Goal: Communication & Community: Answer question/provide support

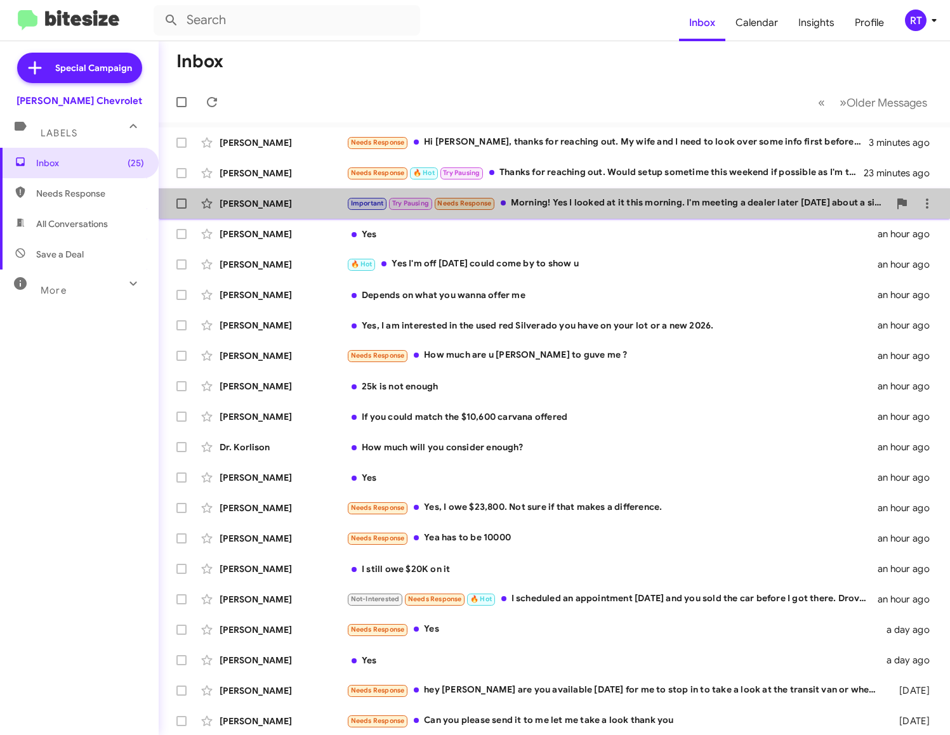
click at [638, 199] on div "Important Try Pausing Needs Response Morning! Yes I looked at it this morning. …" at bounding box center [617, 203] width 542 height 15
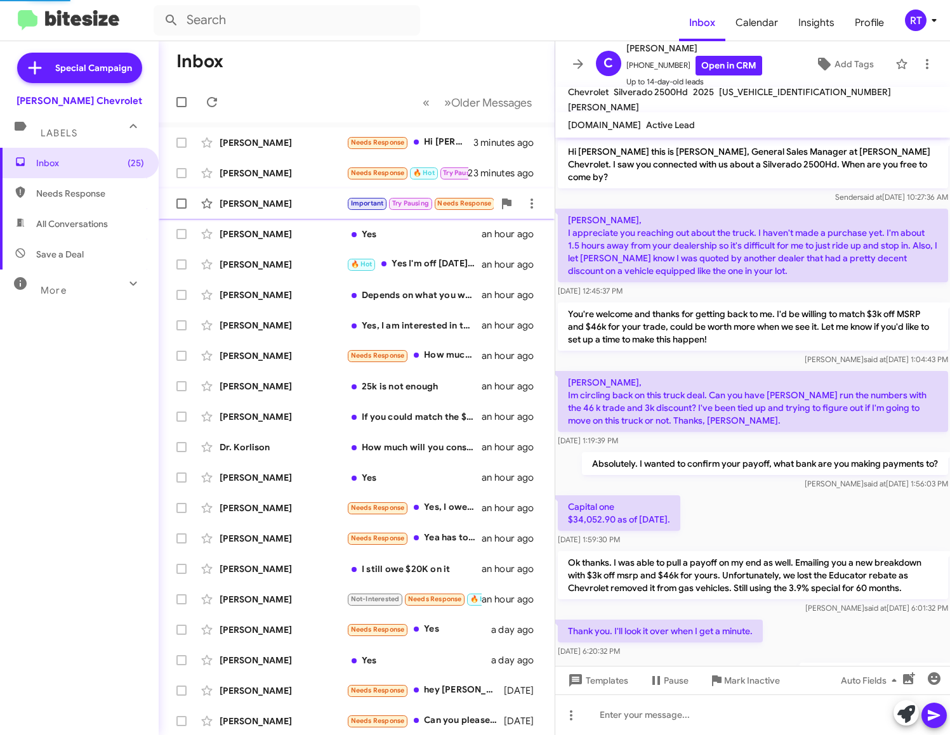
scroll to position [192, 0]
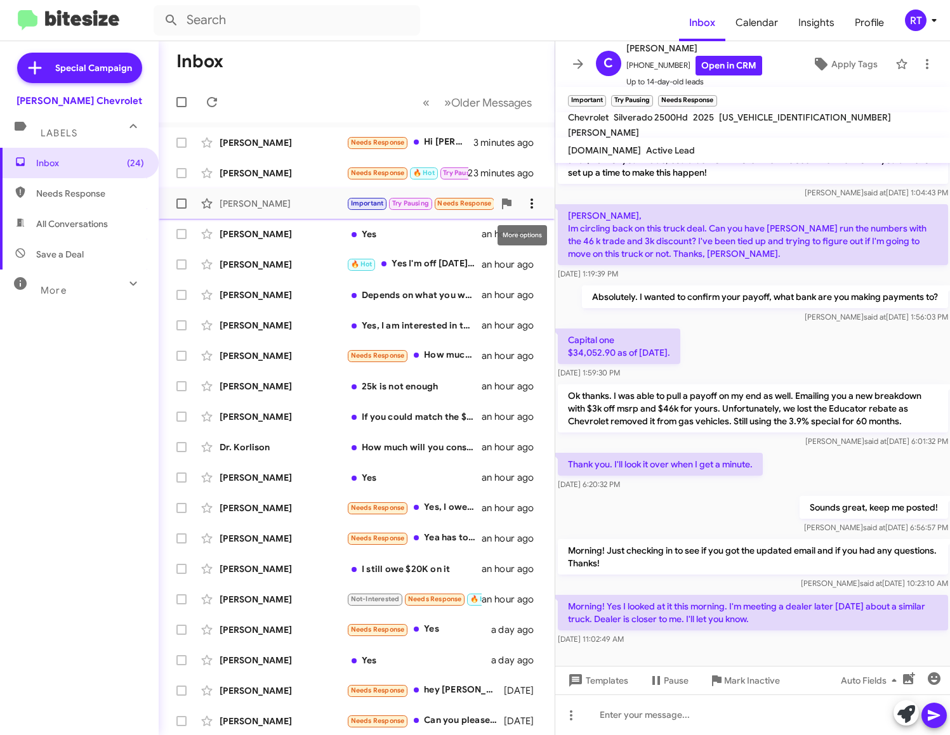
click at [527, 199] on icon at bounding box center [531, 203] width 15 height 15
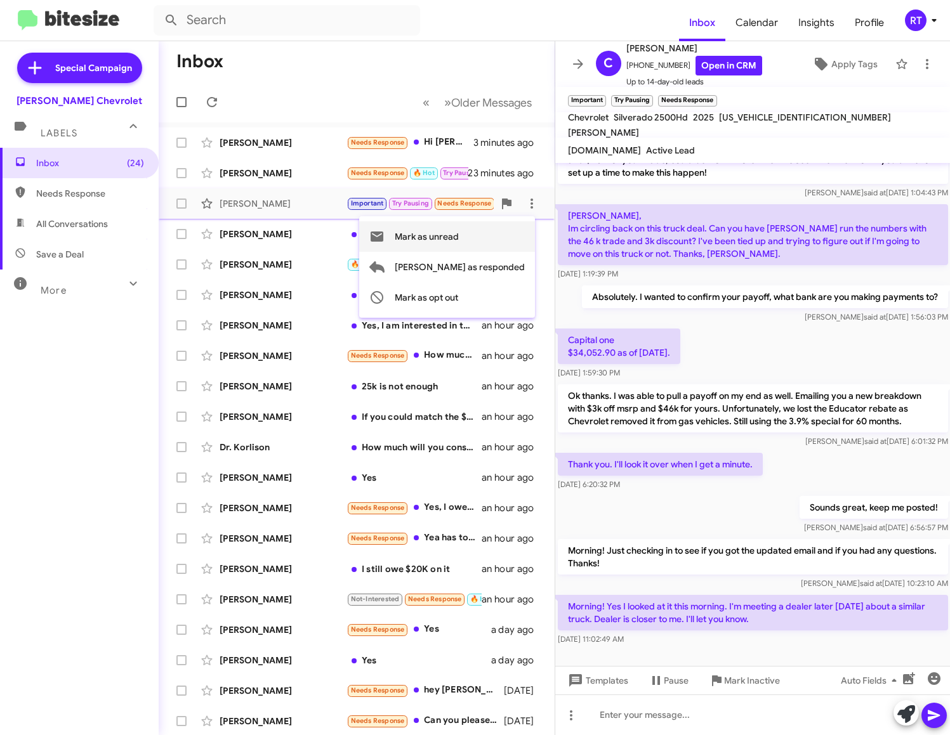
click at [459, 232] on span "Mark as unread" at bounding box center [427, 236] width 64 height 30
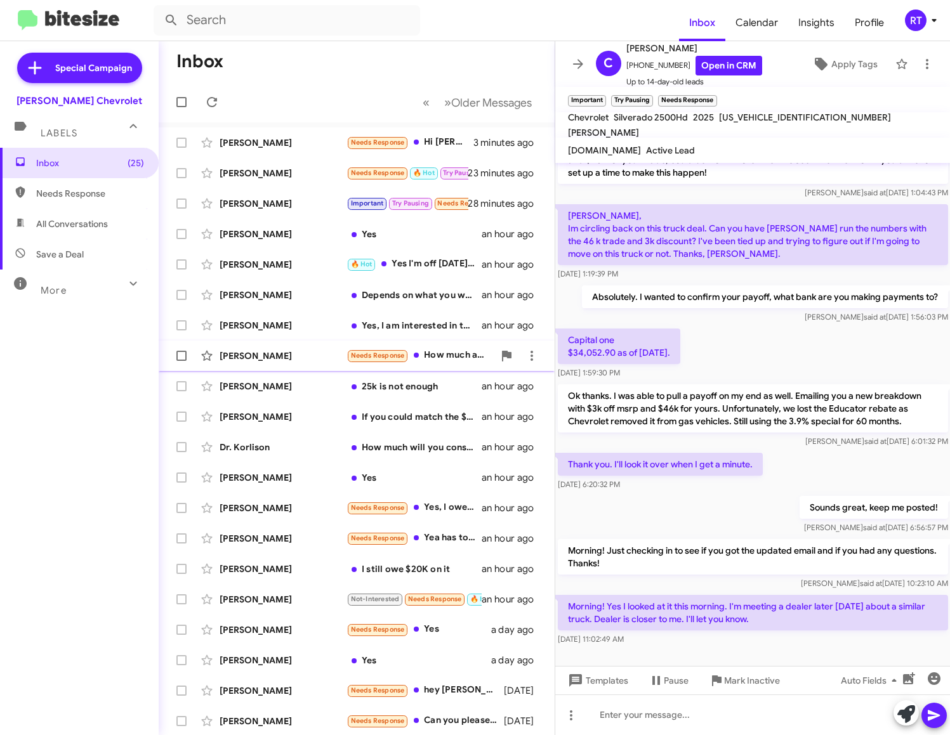
click at [279, 351] on div "[PERSON_NAME]" at bounding box center [282, 356] width 127 height 13
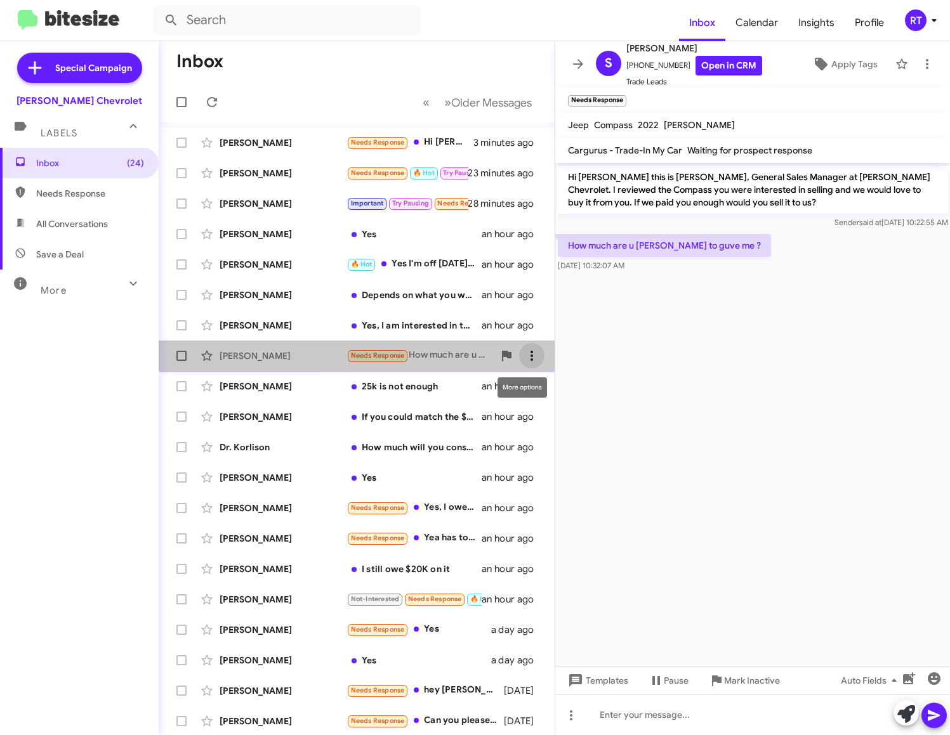
click at [524, 357] on icon at bounding box center [531, 355] width 15 height 15
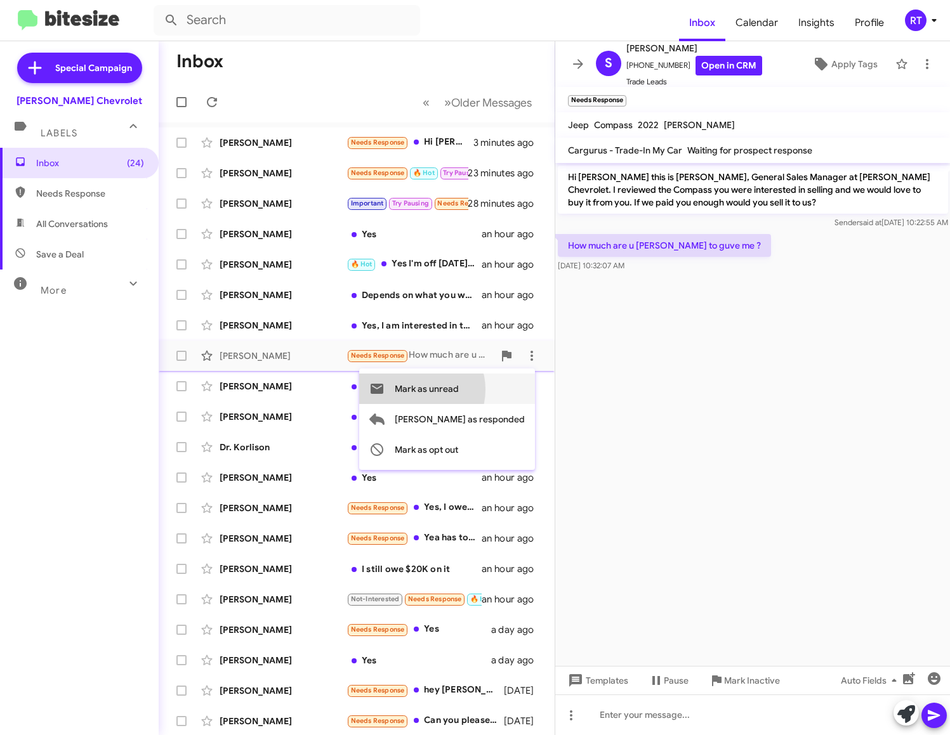
click at [459, 389] on span "Mark as unread" at bounding box center [427, 389] width 64 height 30
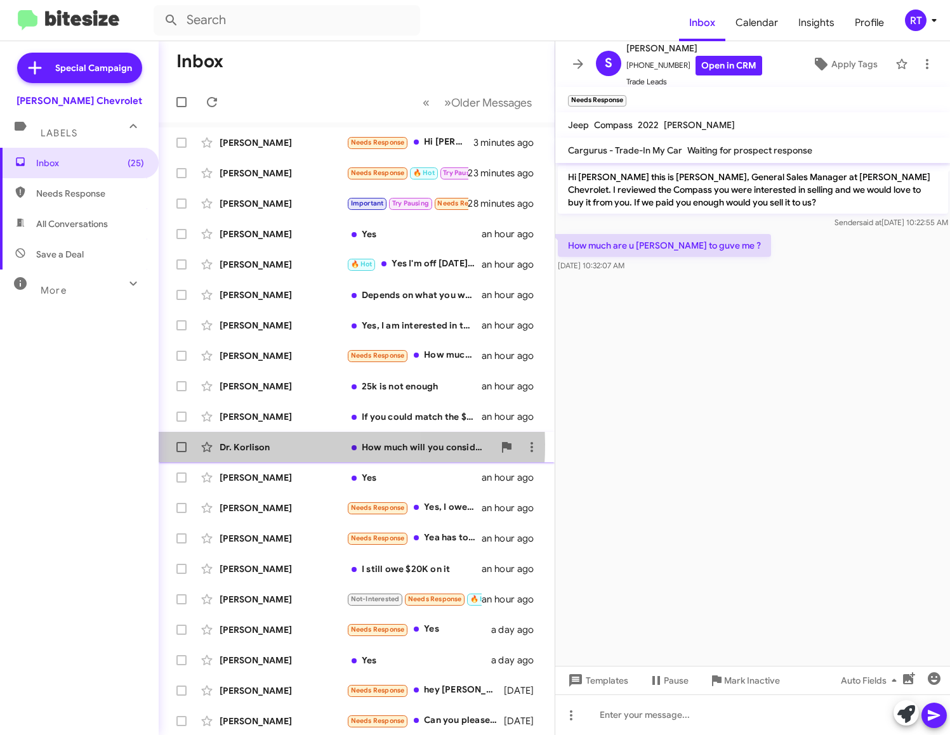
click at [241, 445] on div "Dr. Korlison" at bounding box center [282, 447] width 127 height 13
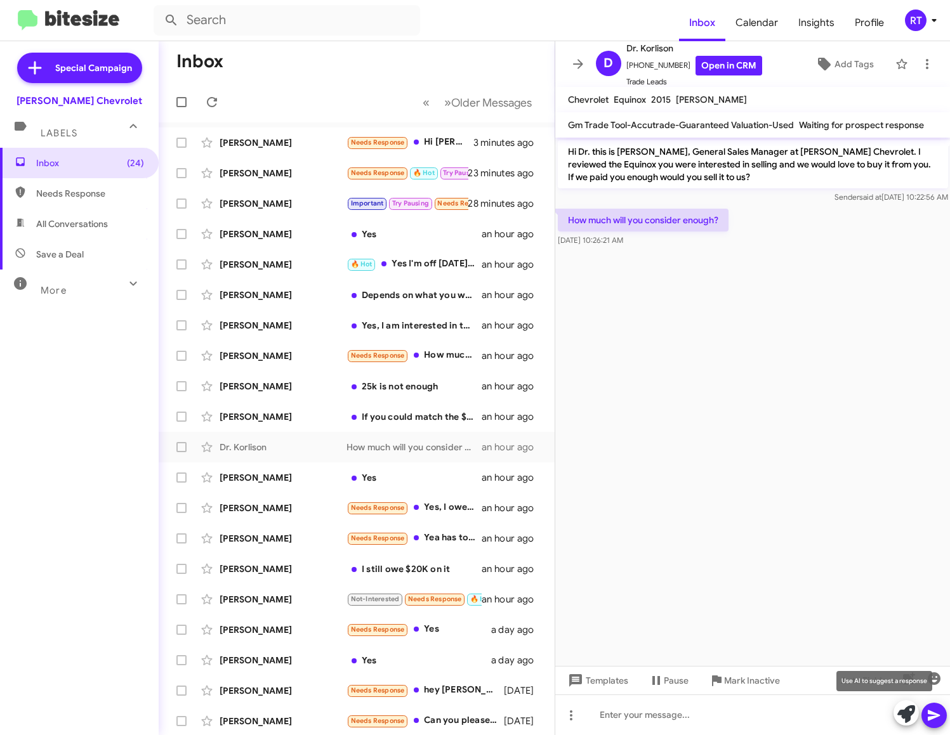
click at [911, 715] on icon at bounding box center [906, 714] width 18 height 18
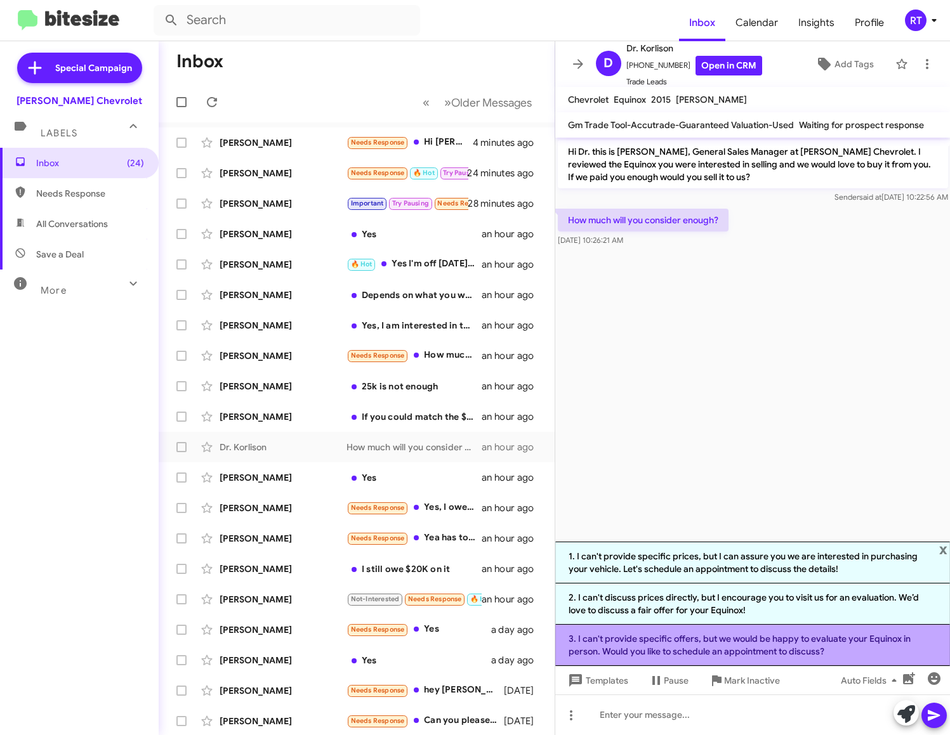
click at [779, 646] on li "3. I can't provide specific offers, but we would be happy to evaluate your Equi…" at bounding box center [752, 645] width 395 height 41
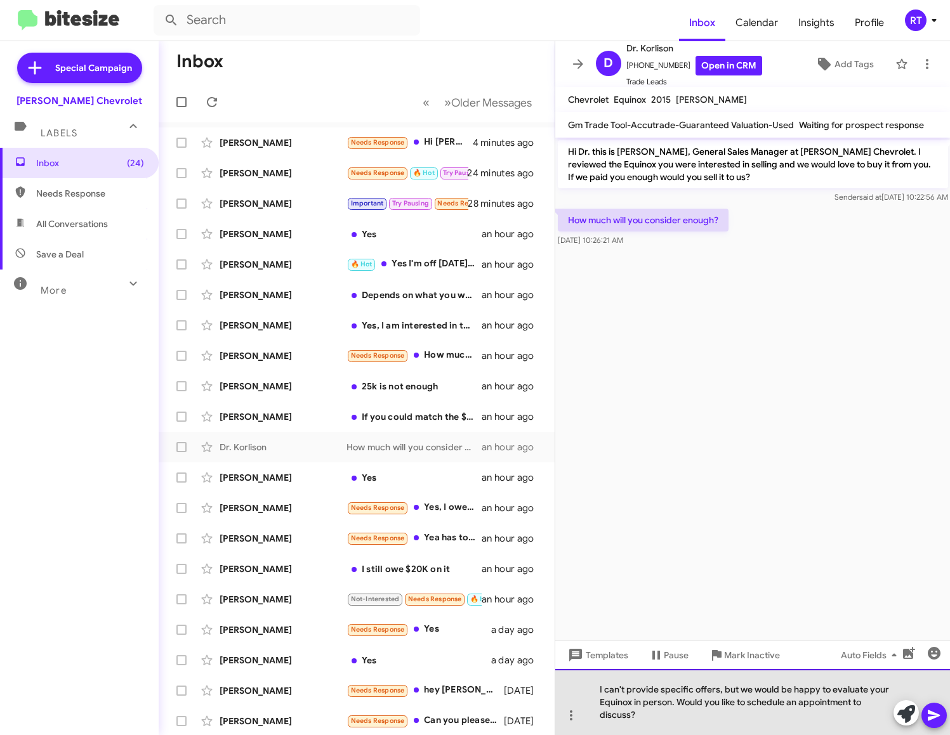
click at [744, 689] on div "I can't provide specific offers, but we would be happy to evaluate your Equinox…" at bounding box center [752, 702] width 395 height 66
click at [740, 691] on div "I can't provide specific offers, but We would be happy to evaluate your Equinox…" at bounding box center [752, 702] width 395 height 66
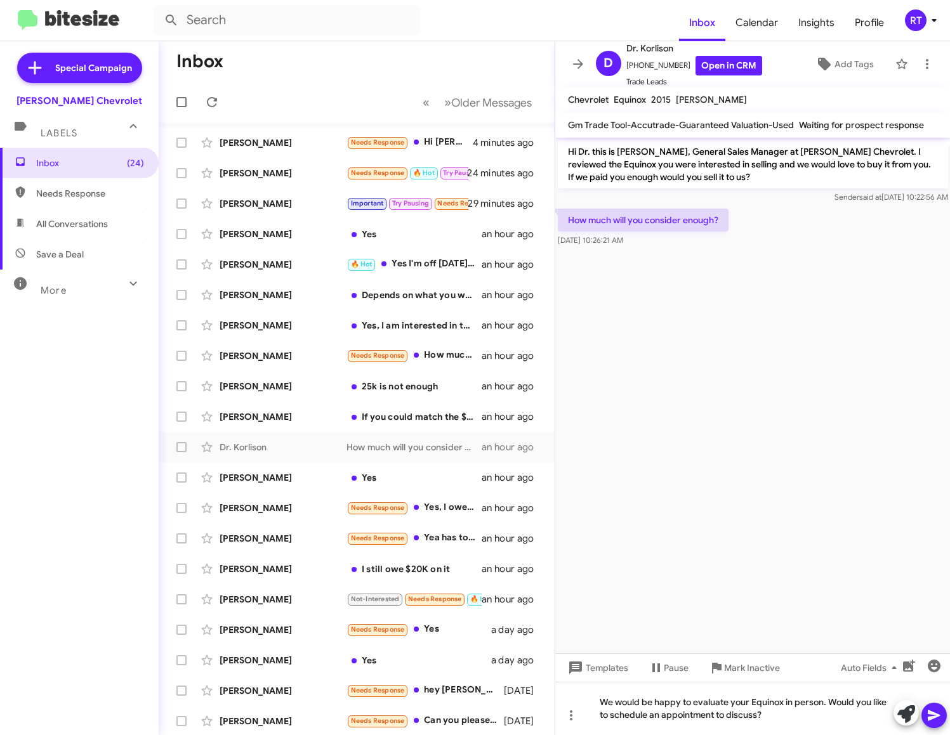
click at [935, 719] on icon at bounding box center [933, 715] width 15 height 15
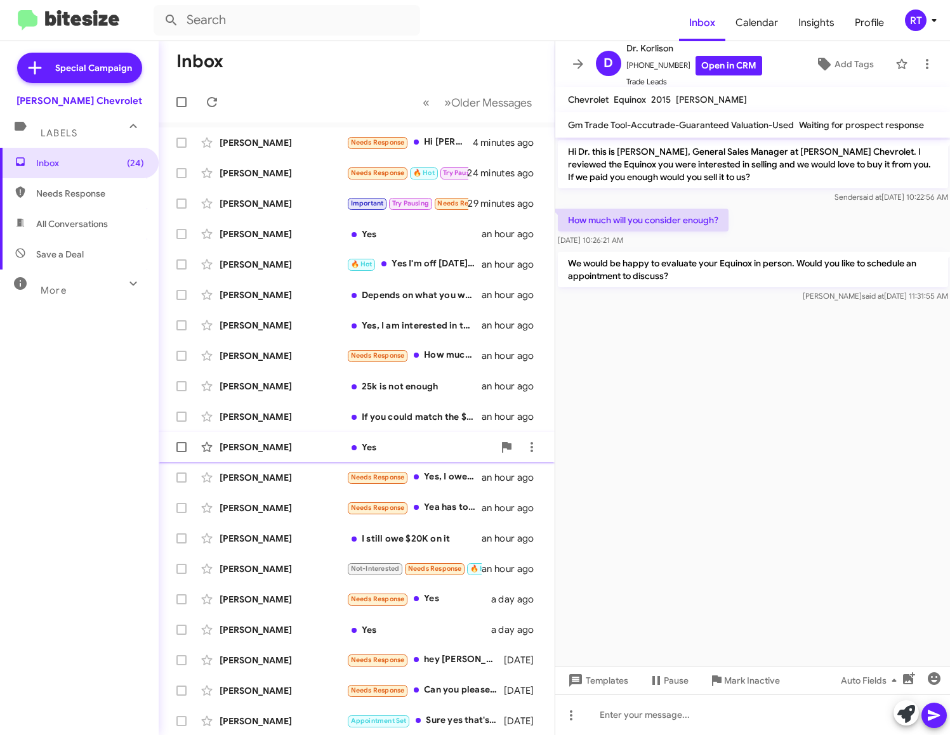
click at [247, 455] on div "[PERSON_NAME] Yes an hour ago" at bounding box center [357, 447] width 376 height 25
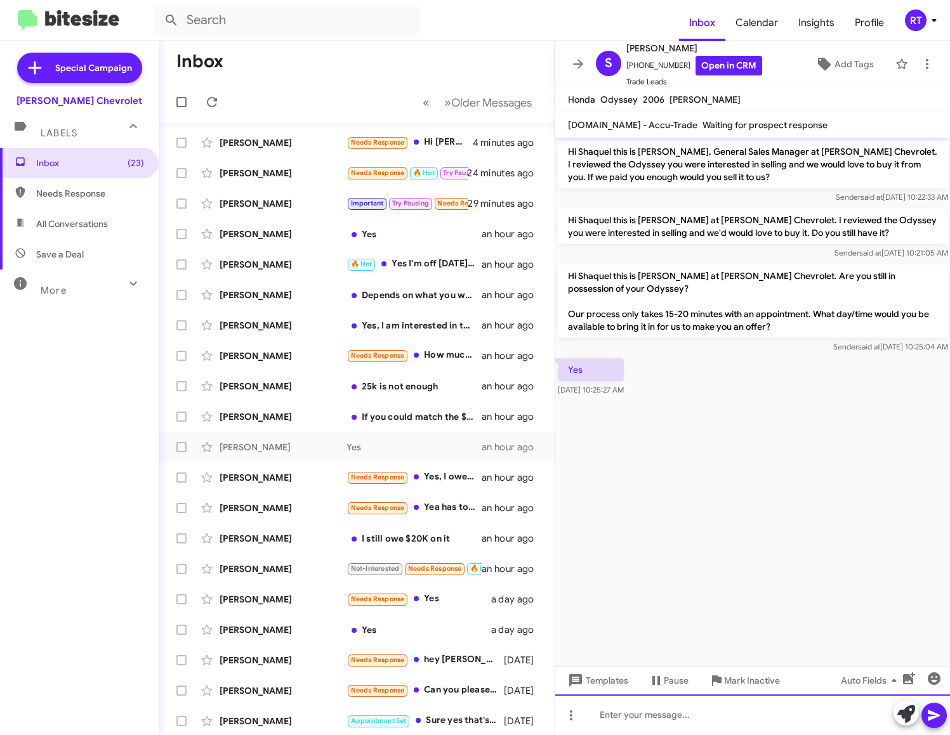
click at [626, 714] on div at bounding box center [752, 715] width 395 height 41
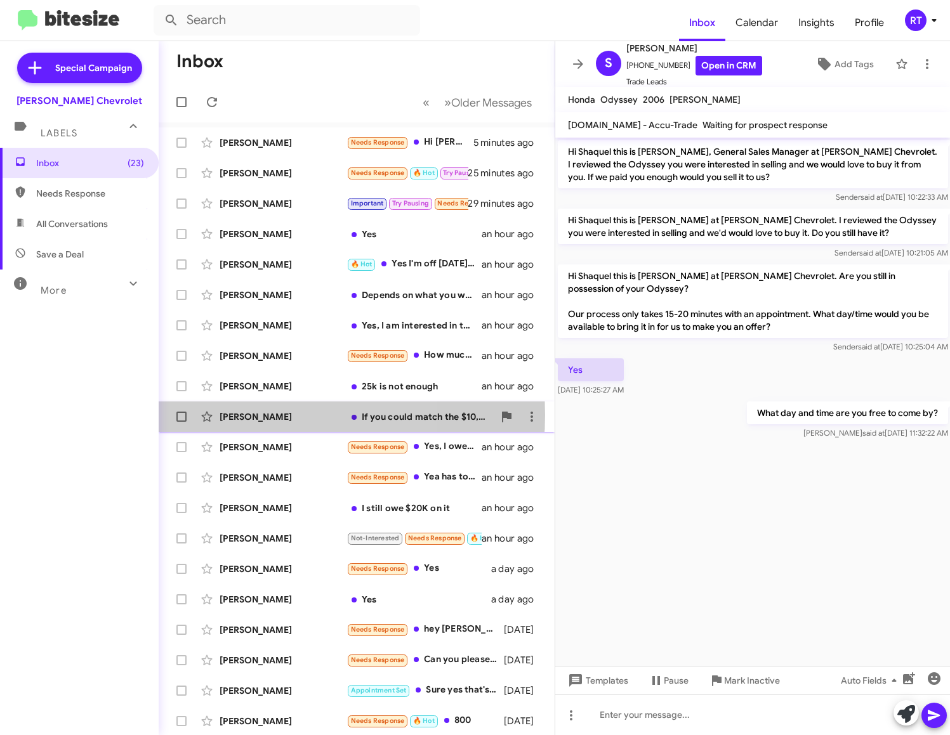
click at [249, 415] on div "[PERSON_NAME]" at bounding box center [282, 416] width 127 height 13
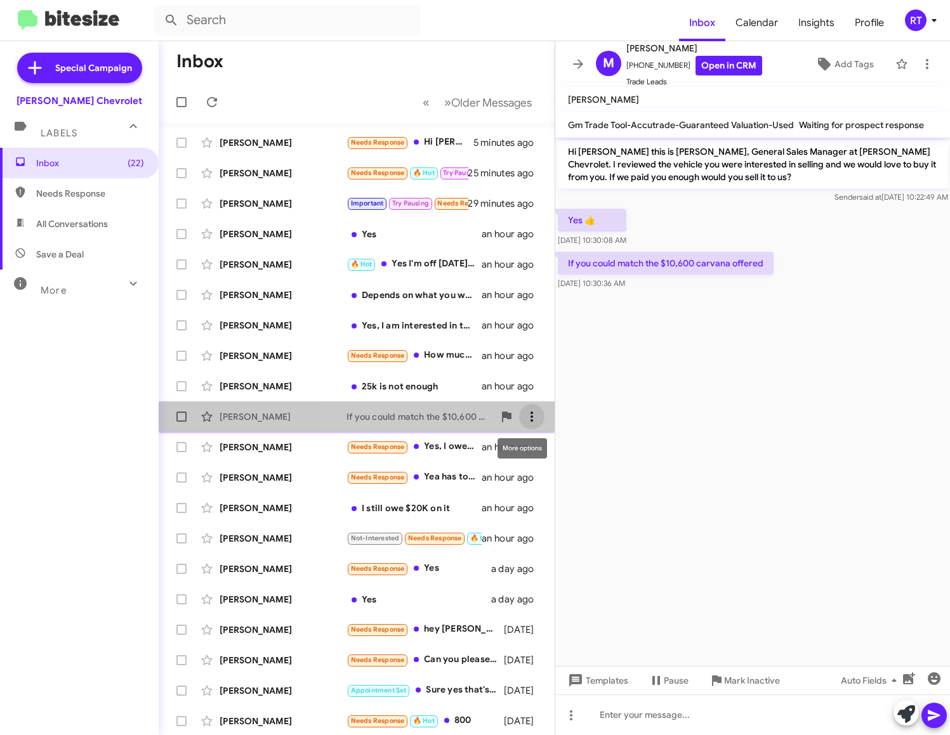
click at [524, 416] on icon at bounding box center [531, 416] width 15 height 15
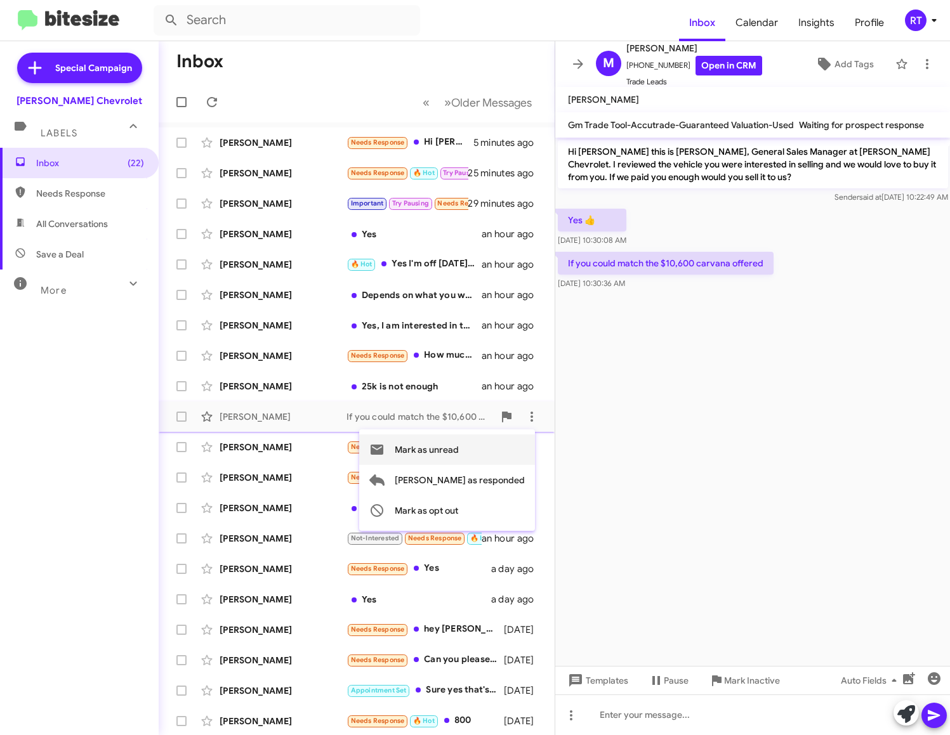
click at [459, 449] on span "Mark as unread" at bounding box center [427, 450] width 64 height 30
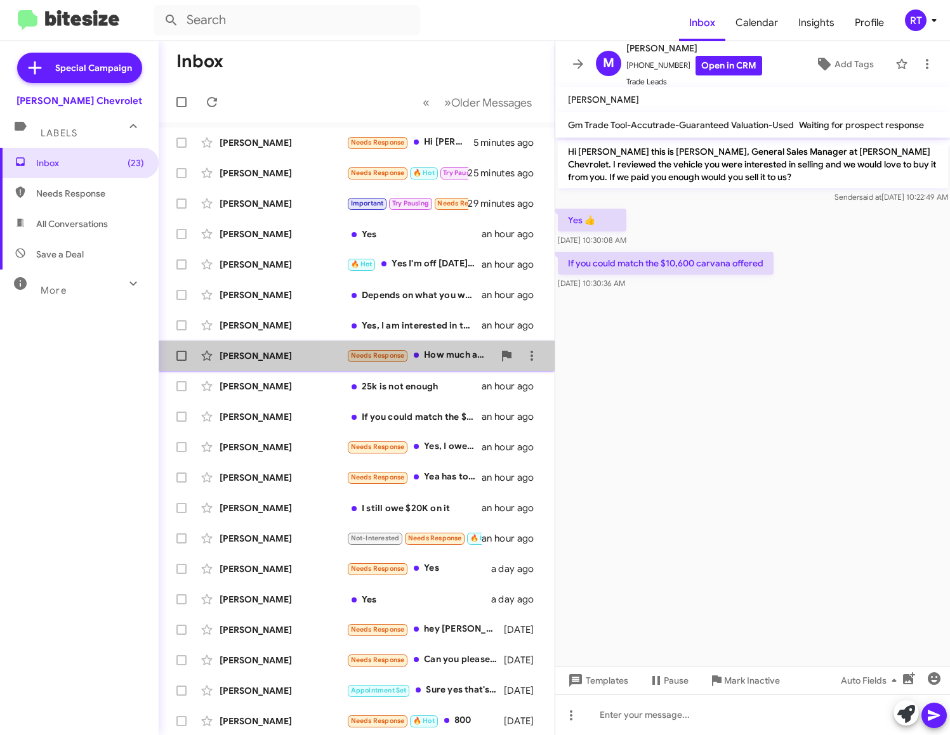
click at [436, 355] on div "Needs Response How much are u [PERSON_NAME] to guve me ?" at bounding box center [419, 355] width 147 height 15
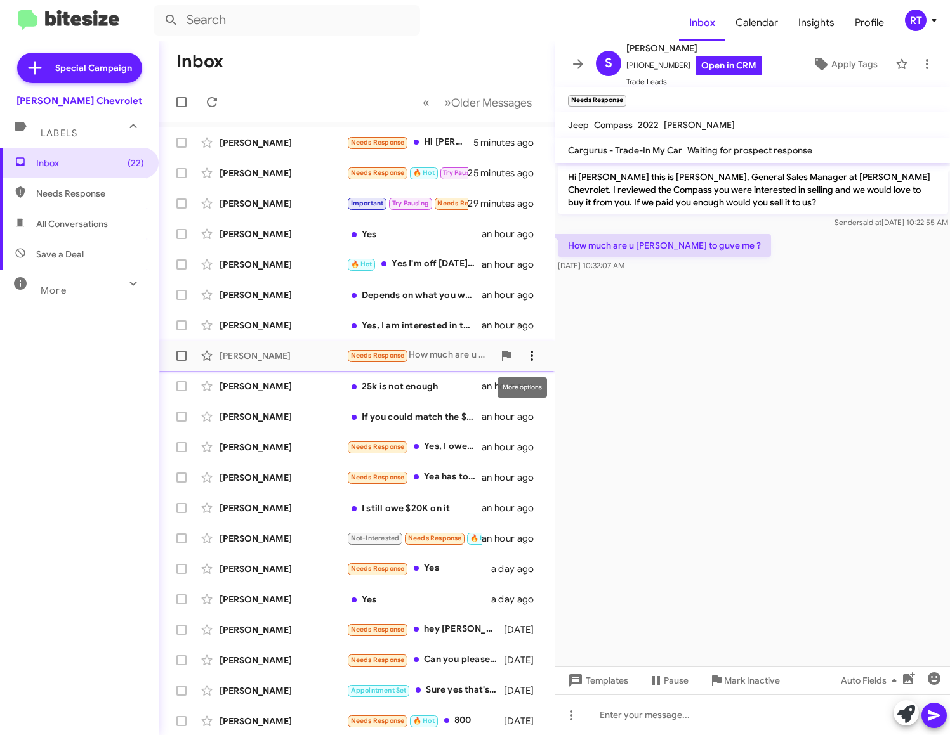
click at [524, 353] on icon at bounding box center [531, 355] width 15 height 15
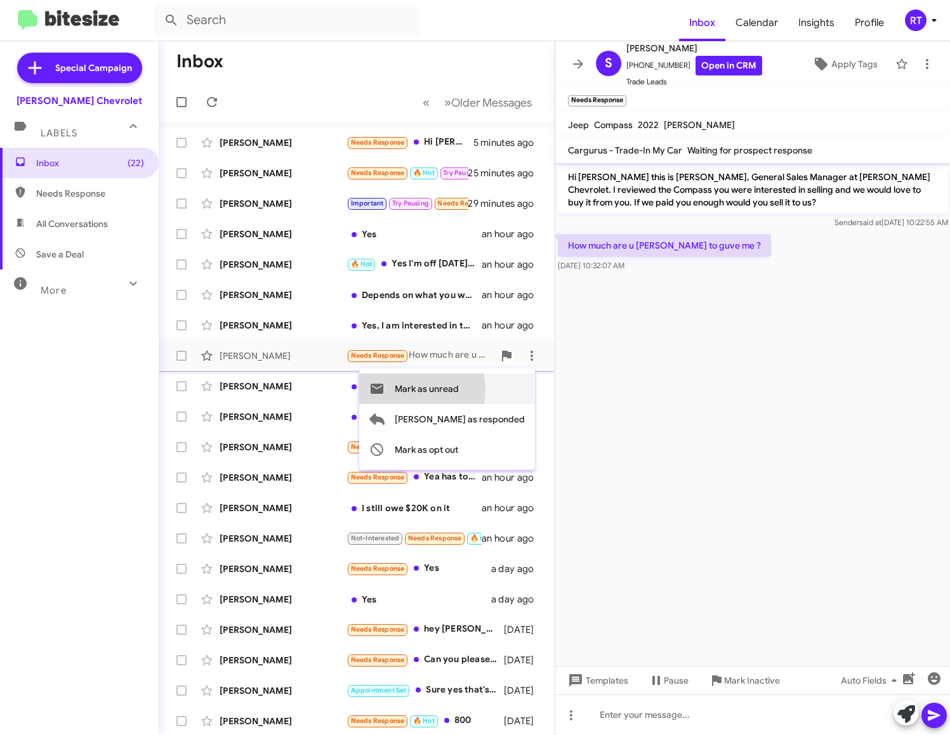
click at [459, 390] on span "Mark as unread" at bounding box center [427, 389] width 64 height 30
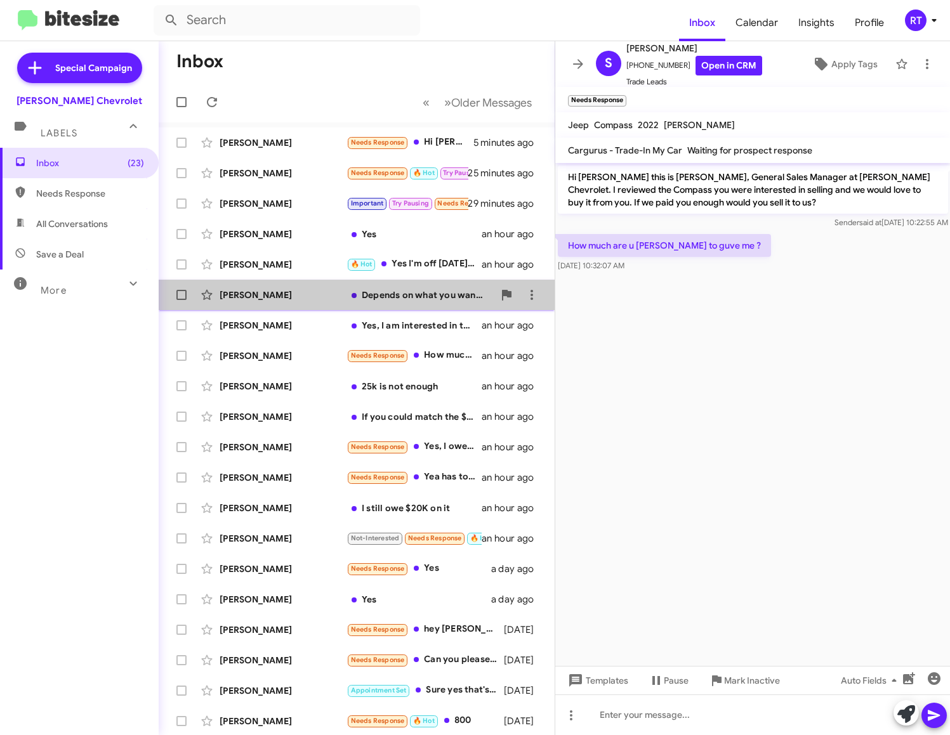
click at [429, 294] on div "Depends on what you wanna offer me" at bounding box center [419, 295] width 147 height 13
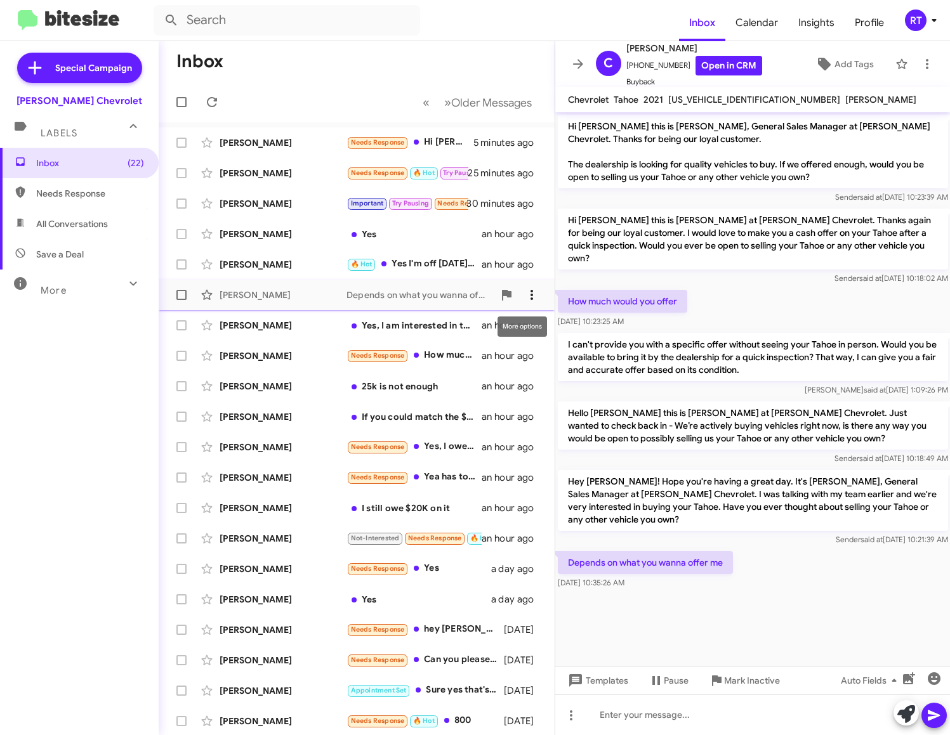
click at [525, 296] on icon at bounding box center [531, 294] width 15 height 15
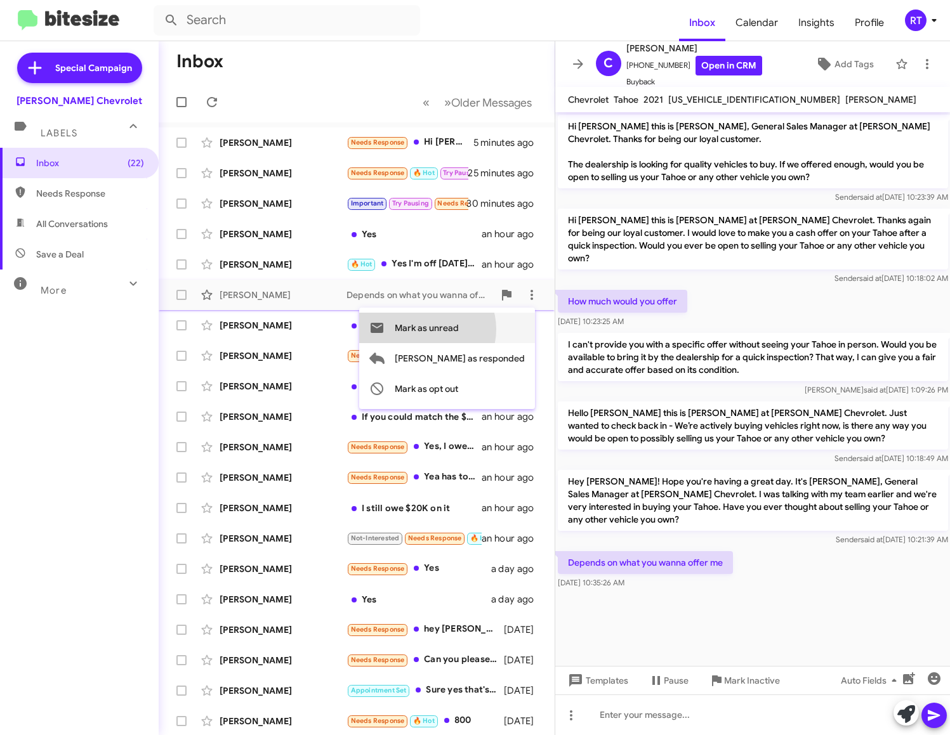
click at [459, 329] on span "Mark as unread" at bounding box center [427, 328] width 64 height 30
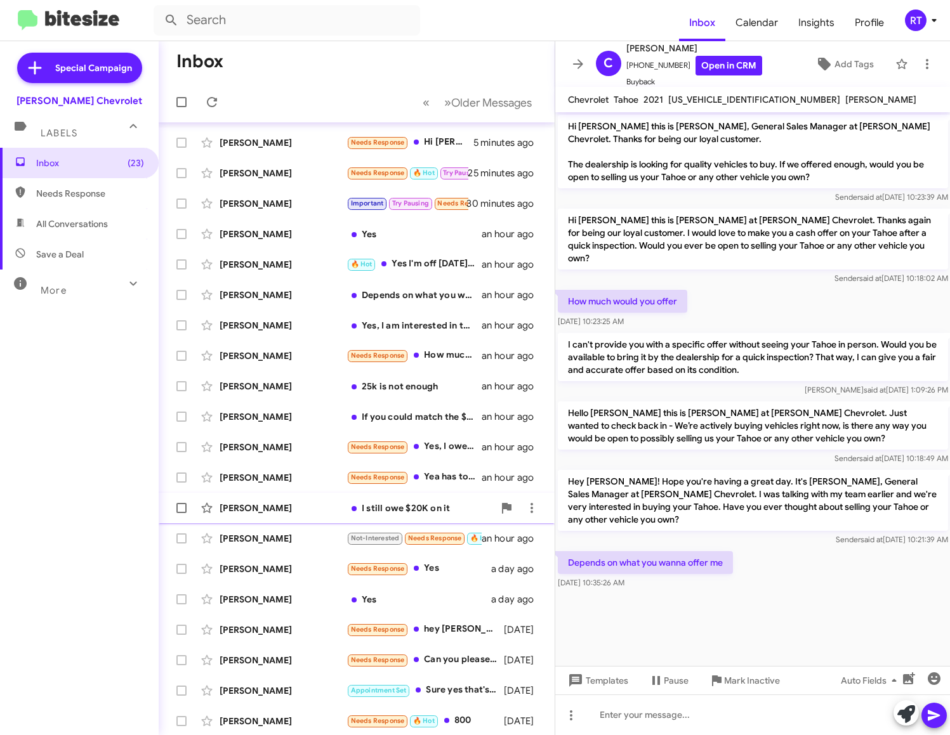
scroll to position [1, 0]
